Goal: Consume media (video, audio)

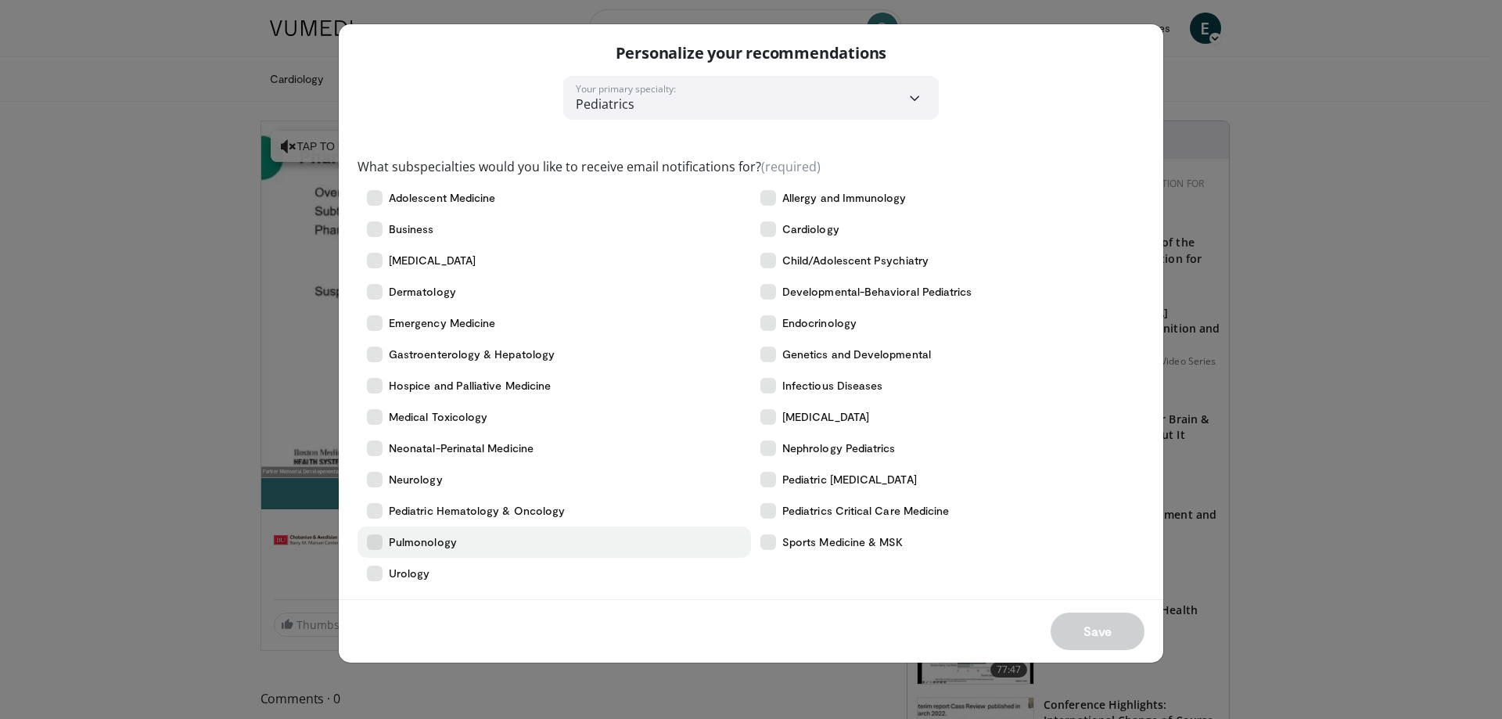
click at [397, 549] on span "Pulmonology" at bounding box center [423, 542] width 68 height 16
click at [370, 547] on icon at bounding box center [375, 542] width 16 height 16
click at [404, 540] on span "Pulmonology" at bounding box center [423, 542] width 68 height 16
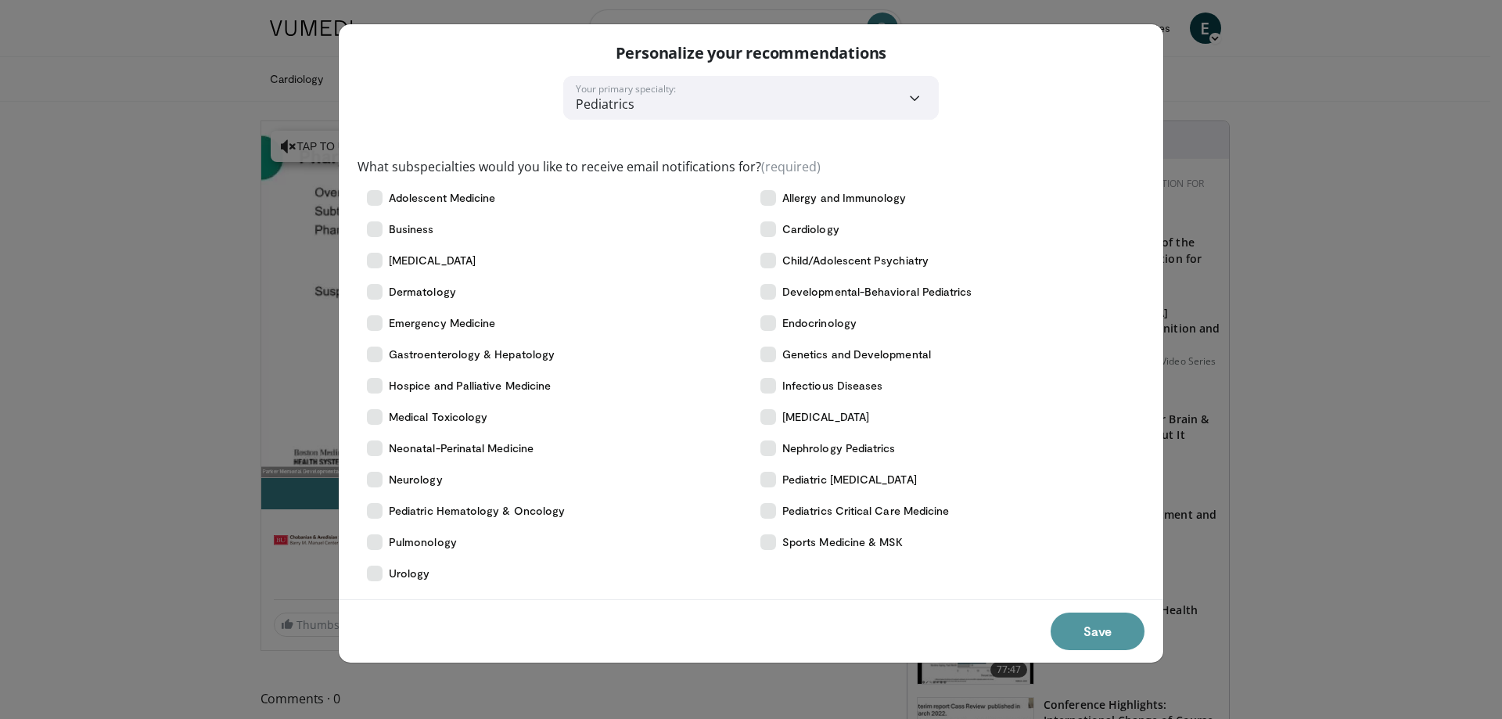
click at [1096, 638] on button "Save" at bounding box center [1097, 631] width 94 height 38
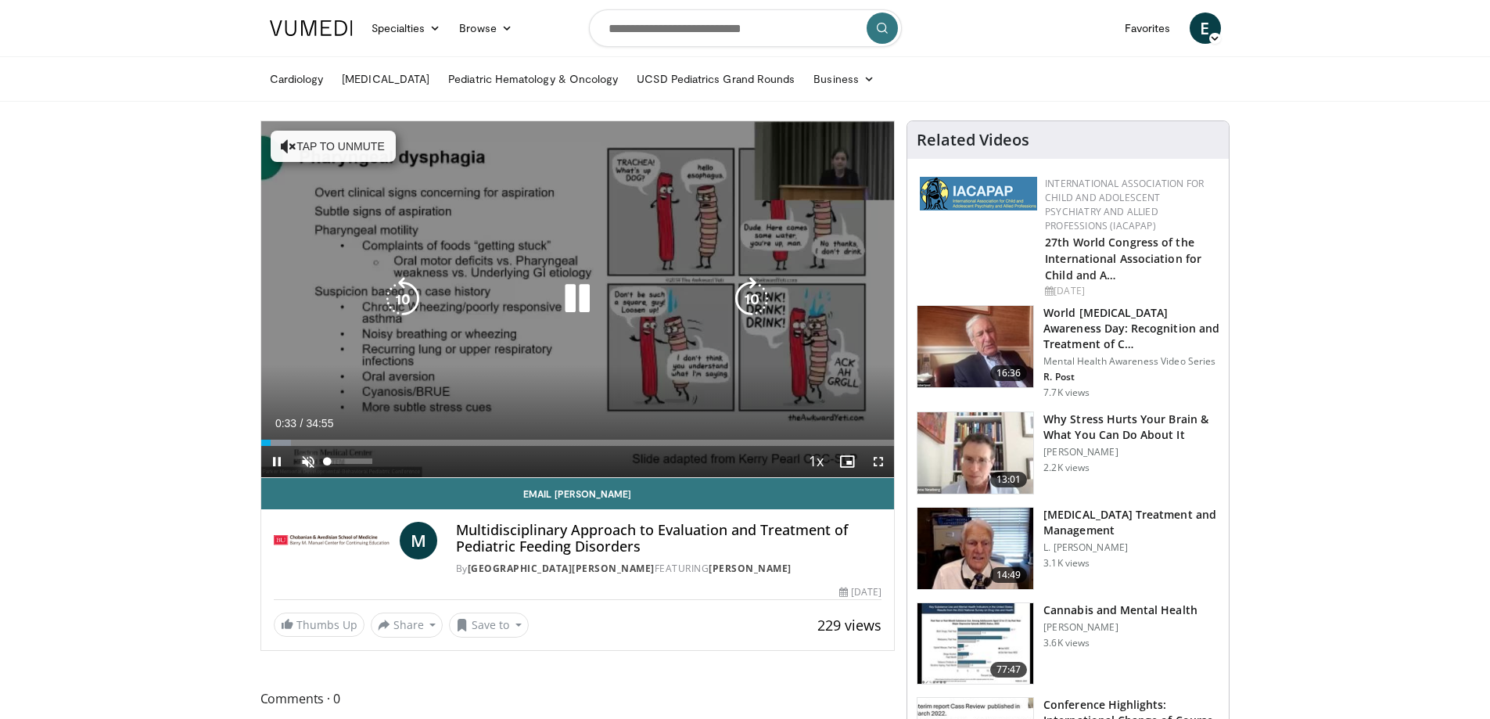
click at [297, 459] on span "Video Player" at bounding box center [308, 461] width 31 height 31
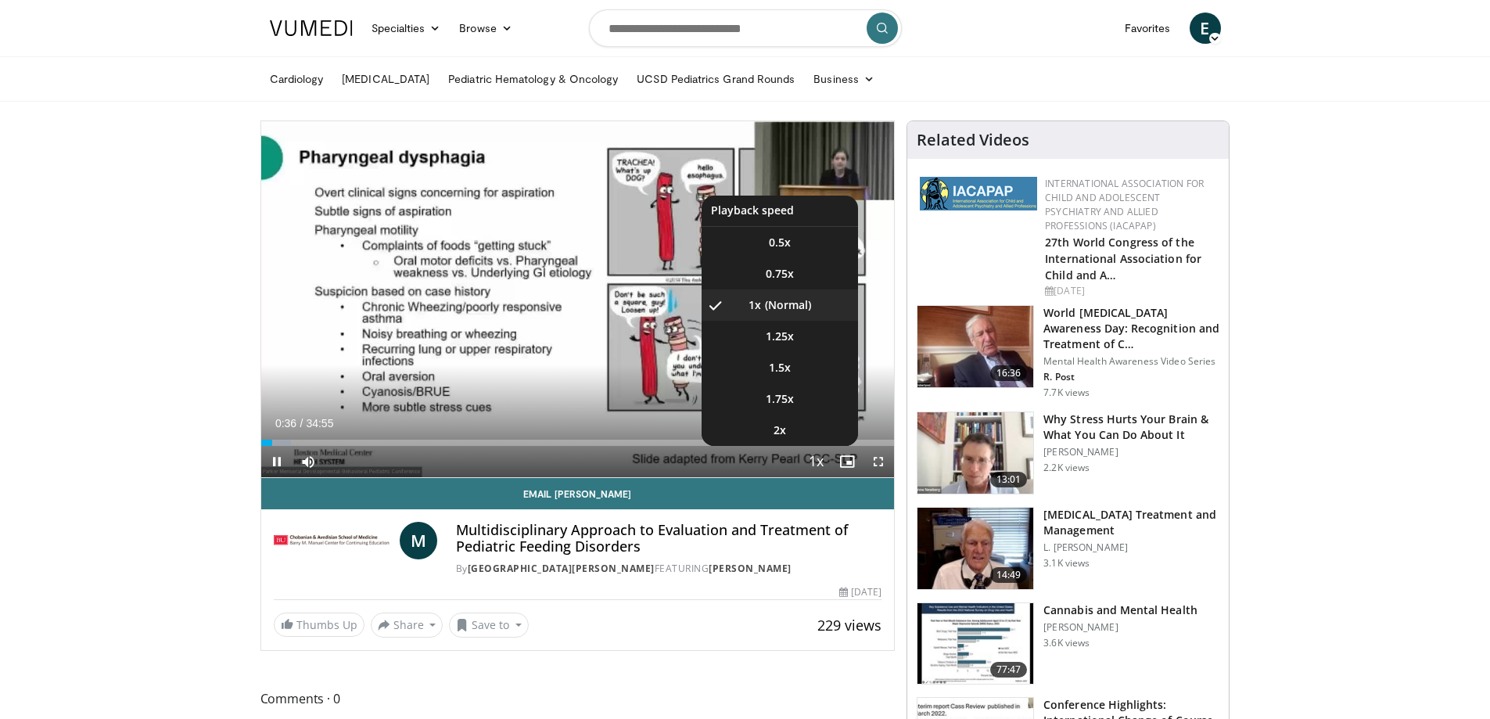
click at [817, 458] on span "Video Player" at bounding box center [816, 462] width 22 height 31
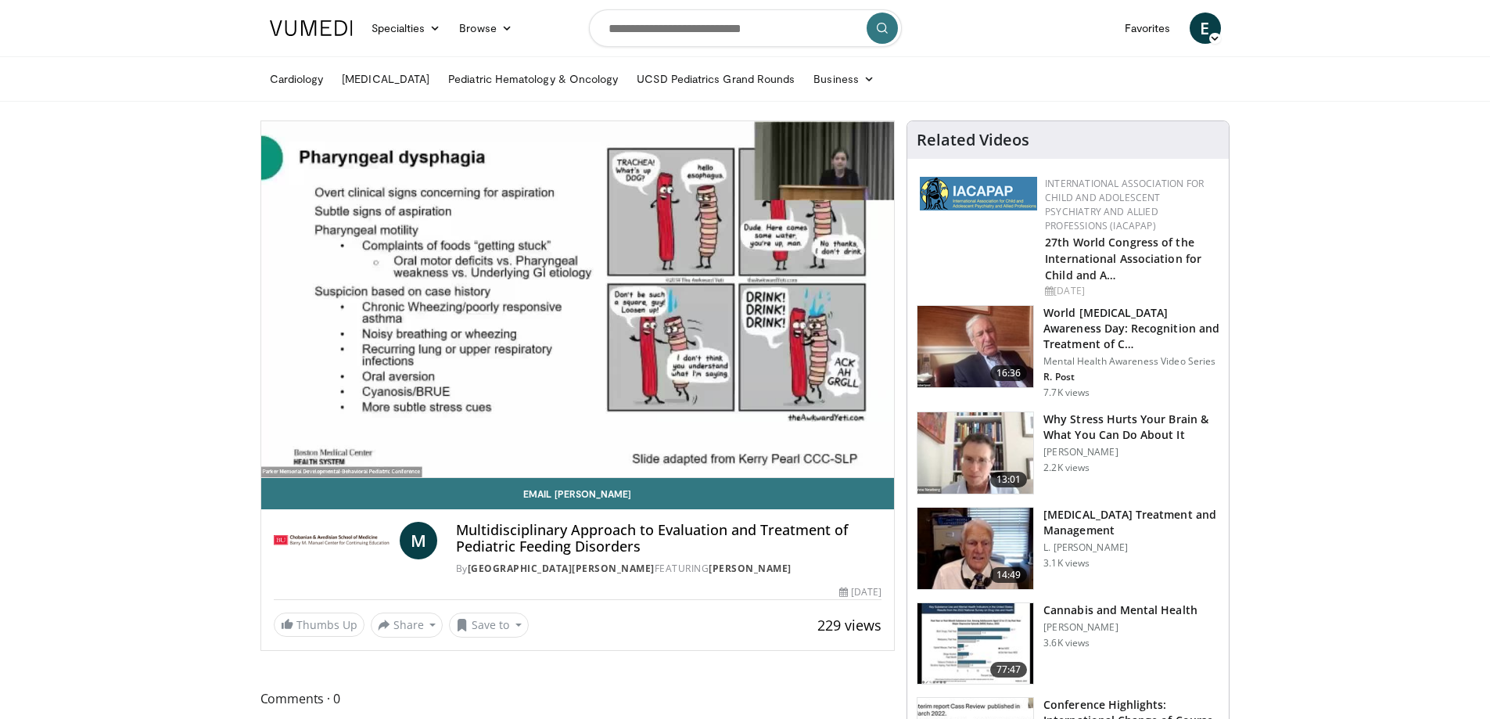
click at [817, 458] on video-js "**********" at bounding box center [578, 299] width 634 height 357
click at [817, 458] on div "10 seconds Tap to unmute" at bounding box center [578, 299] width 634 height 356
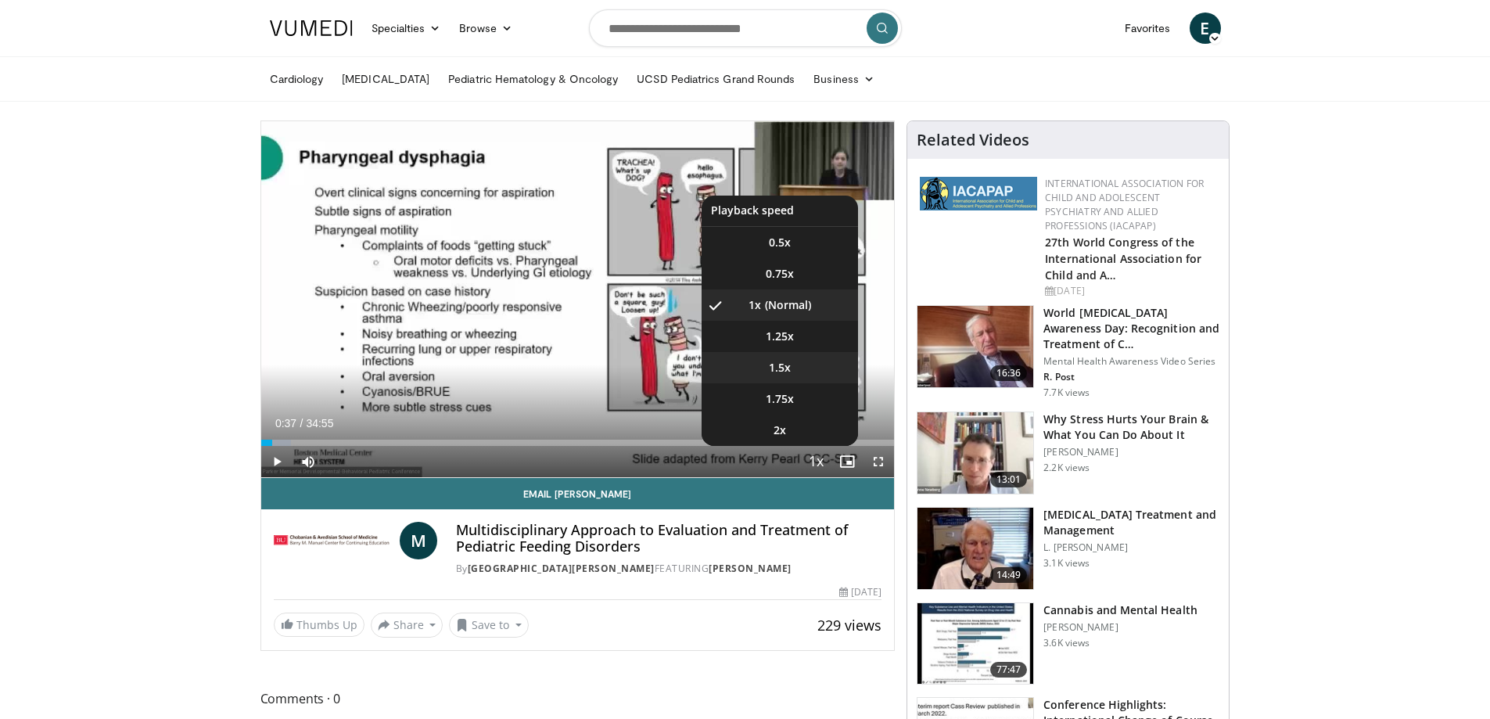
click at [799, 359] on li "1.5x" at bounding box center [780, 367] width 156 height 31
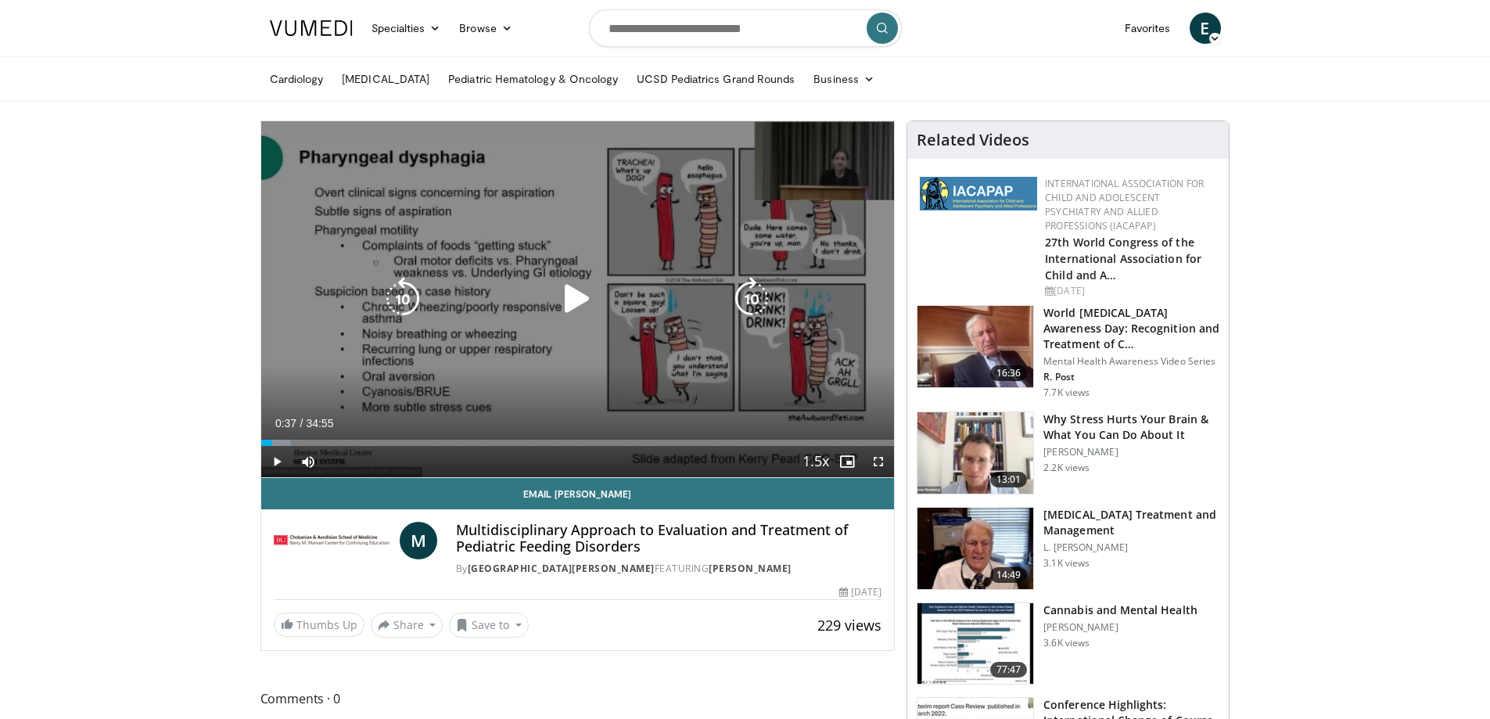
click at [585, 294] on icon "Video Player" at bounding box center [577, 299] width 44 height 44
click at [578, 302] on icon "Video Player" at bounding box center [577, 299] width 44 height 44
